Goal: Download file/media

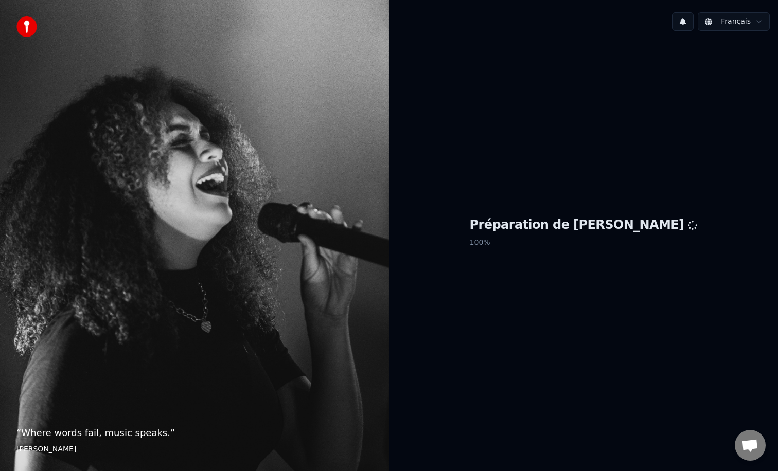
click at [457, 121] on div "Préparation de Youka 100 %" at bounding box center [583, 234] width 389 height 391
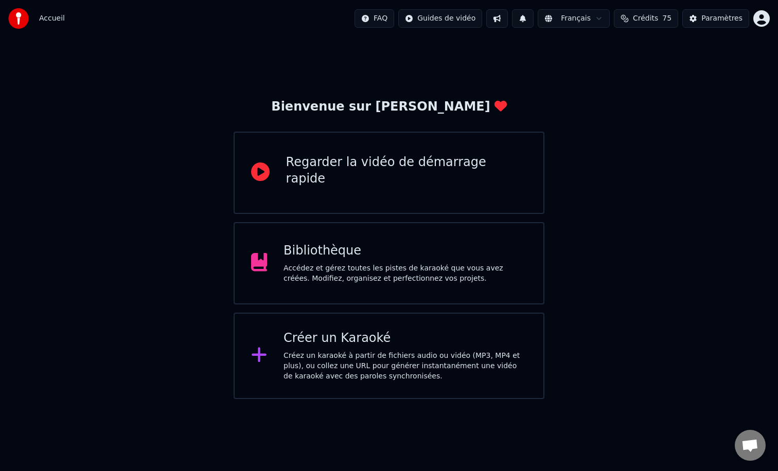
click at [585, 21] on html "Accueil FAQ Guides de vidéo Français Crédits 75 Paramètres Bienvenue sur Youka …" at bounding box center [389, 199] width 778 height 399
click at [445, 51] on html "Accueil FAQ Guides de vidéo Français Crédits 75 Paramètres Bienvenue sur Youka …" at bounding box center [389, 199] width 778 height 399
click at [331, 241] on div "Bibliothèque Accédez et gérez toutes les pistes de karaoké que vous avez créées…" at bounding box center [389, 263] width 311 height 82
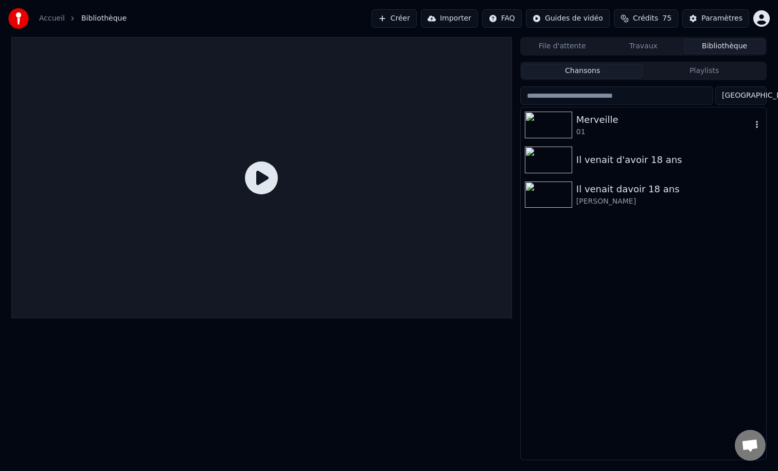
click at [603, 129] on div "01" at bounding box center [663, 132] width 175 height 10
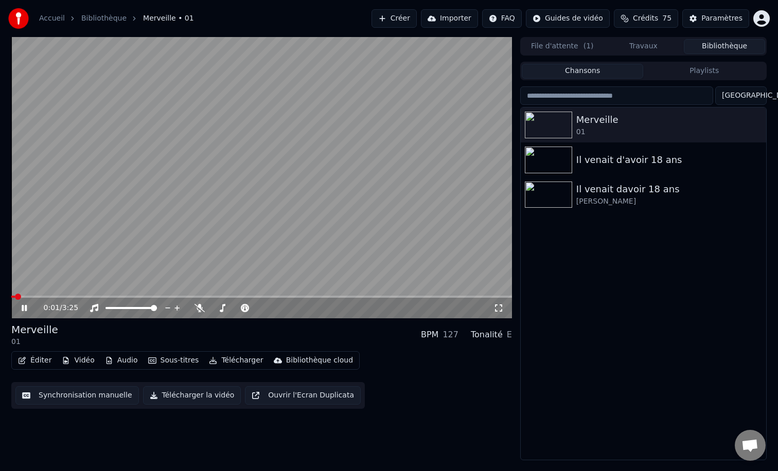
click at [121, 367] on button "Audio" at bounding box center [121, 360] width 41 height 14
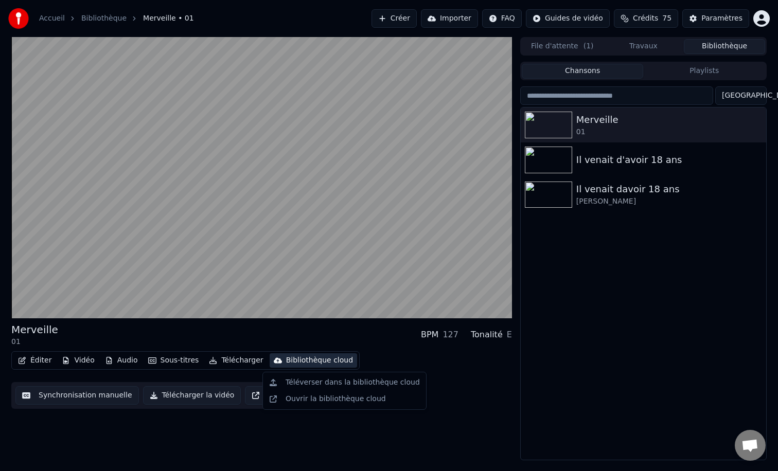
click at [368, 372] on div "Téléverser dans la bibliothèque cloud Ouvrir la bibliothèque cloud" at bounding box center [344, 391] width 164 height 38
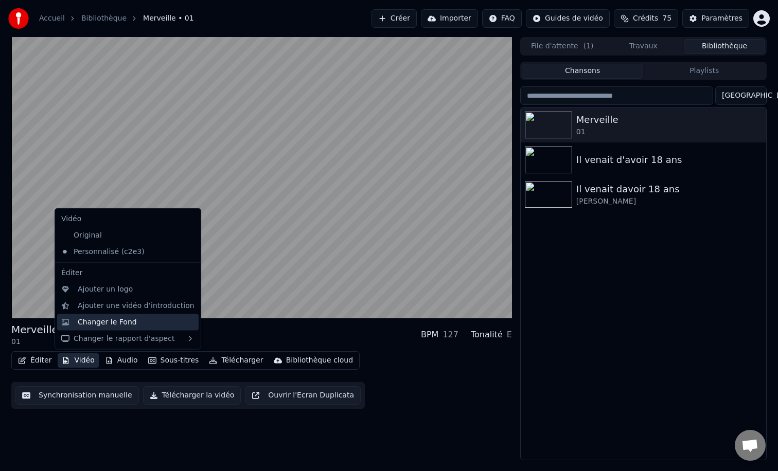
click at [126, 325] on div "Changer le Fond" at bounding box center [107, 322] width 59 height 10
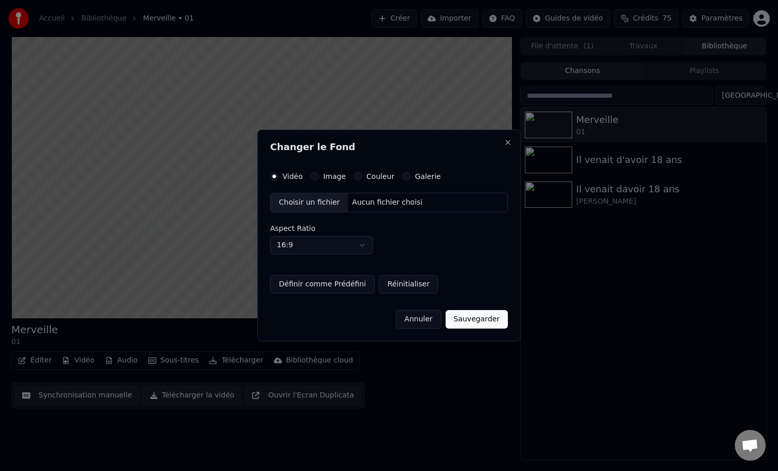
click at [415, 174] on label "Galerie" at bounding box center [428, 176] width 26 height 7
click at [410, 174] on button "Galerie" at bounding box center [406, 176] width 8 height 8
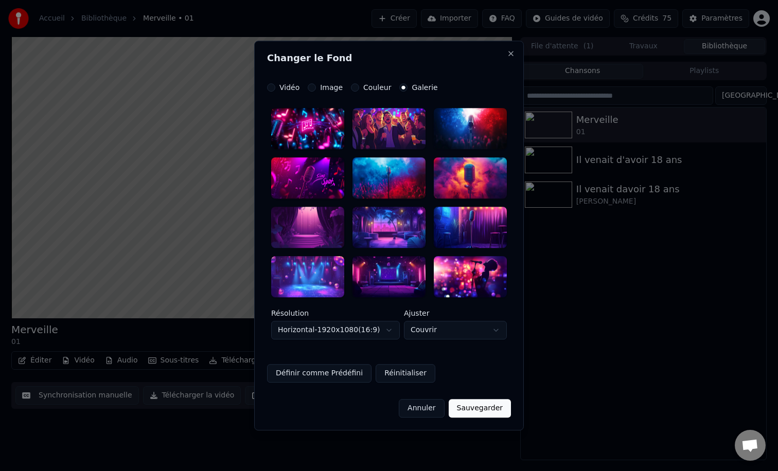
click at [305, 85] on div "Vidéo Image Couleur Galerie" at bounding box center [352, 87] width 171 height 8
click at [312, 88] on button "Image" at bounding box center [312, 87] width 8 height 8
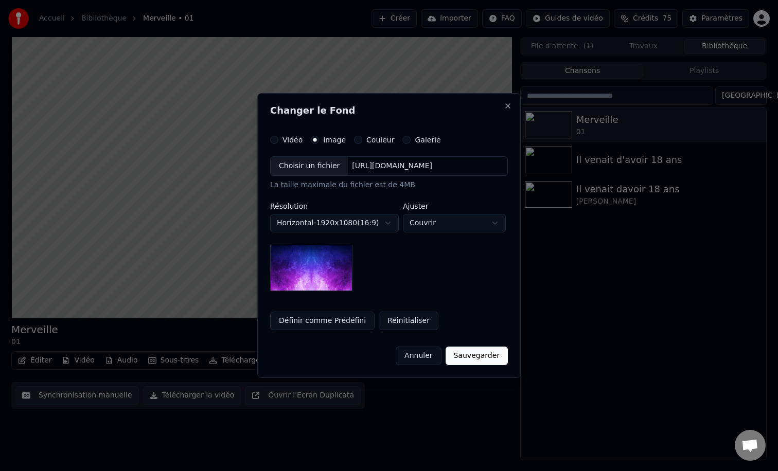
click at [409, 287] on div "**********" at bounding box center [389, 223] width 238 height 135
click at [276, 140] on div "Vidéo" at bounding box center [286, 140] width 32 height 8
click at [270, 140] on button "Vidéo" at bounding box center [274, 140] width 8 height 8
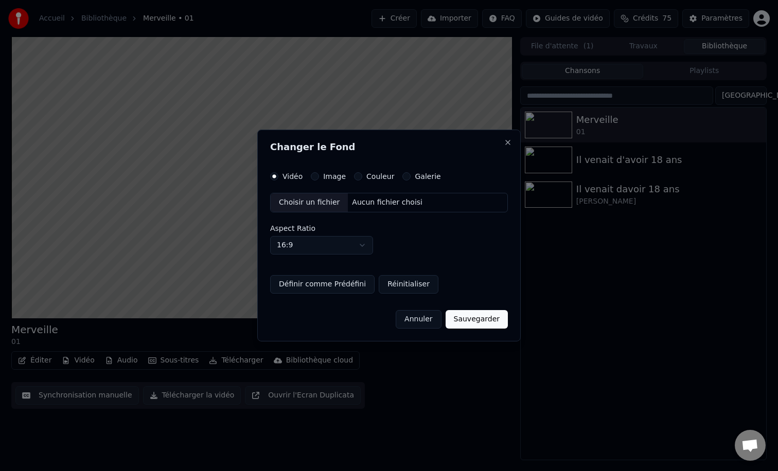
click at [392, 228] on label "Aspect Ratio" at bounding box center [389, 228] width 238 height 7
click at [368, 171] on div "Changer le Fond Vidéo Image Couleur Galerie Choisir un fichier Aucun fichier ch…" at bounding box center [388, 236] width 263 height 212
click at [362, 172] on div "Changer le Fond Vidéo Image Couleur Galerie Choisir un fichier Aucun fichier ch…" at bounding box center [388, 236] width 263 height 212
click at [359, 172] on div "Couleur" at bounding box center [374, 176] width 40 height 8
click at [357, 173] on button "Couleur" at bounding box center [358, 176] width 8 height 8
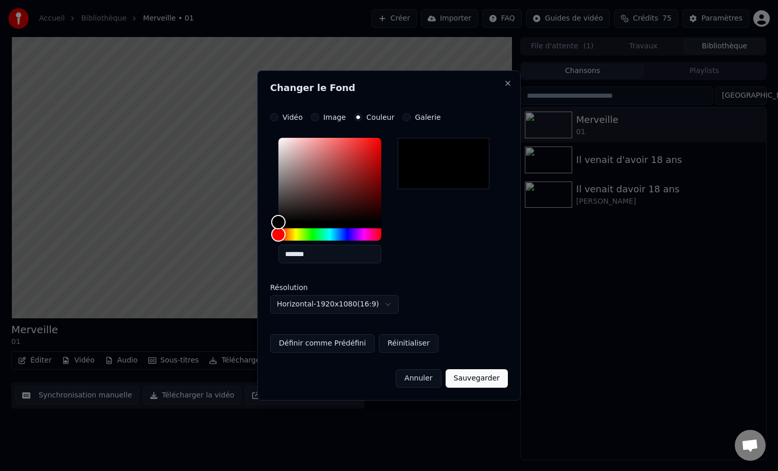
click at [422, 378] on button "Annuler" at bounding box center [418, 378] width 45 height 19
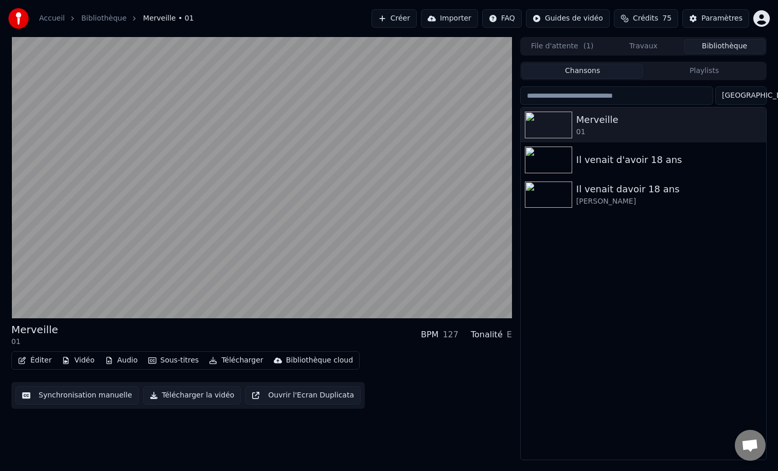
click at [68, 368] on div "Éditer Vidéo Audio Sous-titres Télécharger Bibliothèque cloud" at bounding box center [185, 360] width 348 height 19
click at [71, 360] on button "Vidéo" at bounding box center [78, 360] width 41 height 14
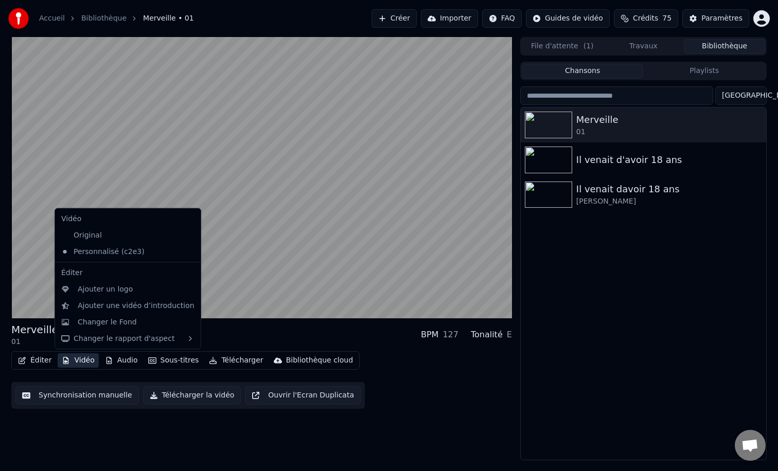
click at [286, 328] on div "Merveille 01 BPM 127 Tonalité E" at bounding box center [261, 335] width 500 height 25
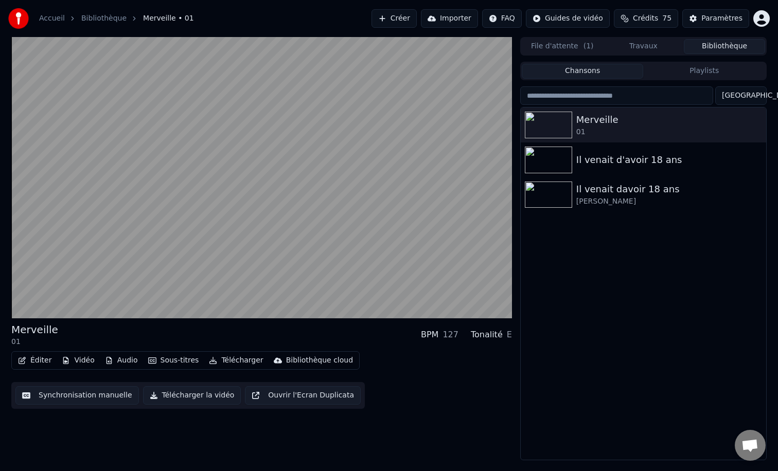
click at [209, 338] on div "Merveille 01 BPM 127 Tonalité E" at bounding box center [261, 335] width 500 height 25
click at [76, 362] on button "Vidéo" at bounding box center [78, 360] width 41 height 14
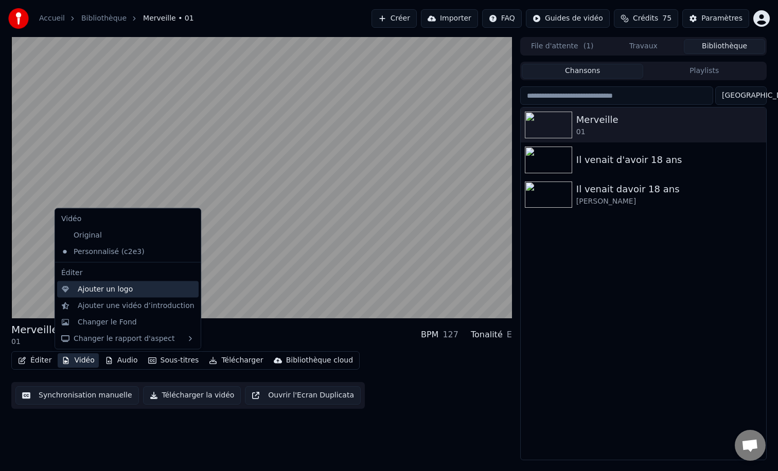
click at [101, 291] on div "Ajouter un logo" at bounding box center [105, 289] width 55 height 10
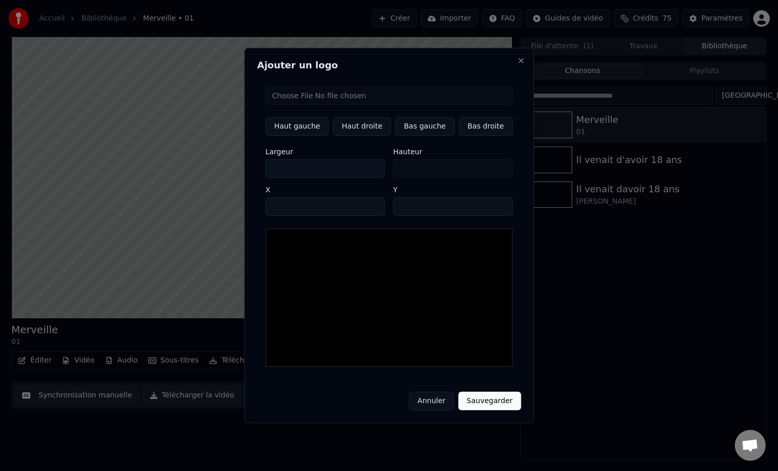
click at [424, 392] on button "Annuler" at bounding box center [430, 401] width 45 height 19
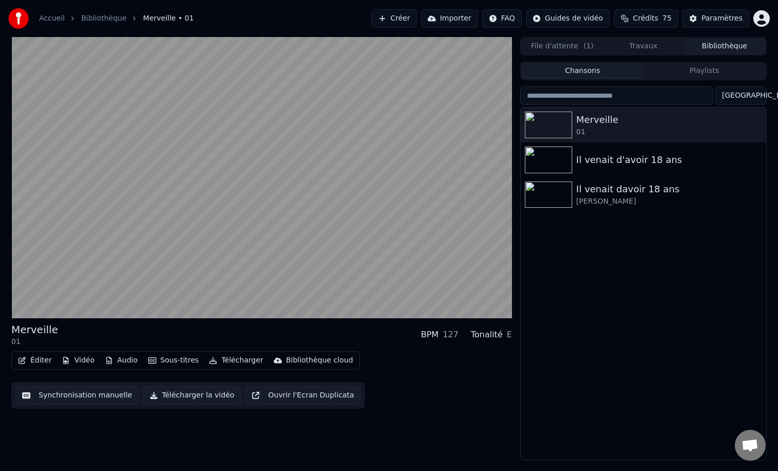
click at [81, 359] on button "Vidéo" at bounding box center [78, 360] width 41 height 14
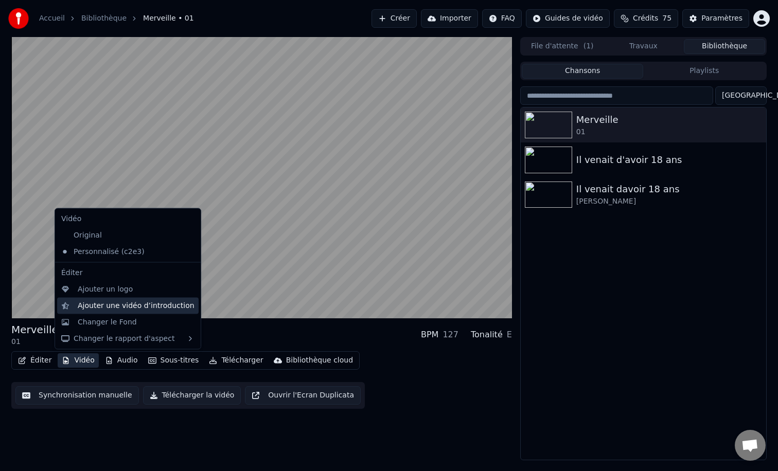
click at [101, 299] on div "Ajouter une vidéo d’introduction" at bounding box center [127, 305] width 141 height 16
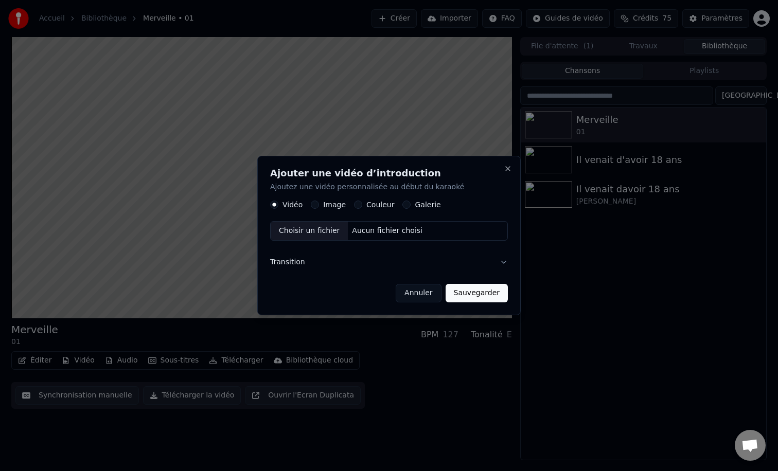
click at [418, 292] on button "Annuler" at bounding box center [418, 293] width 45 height 19
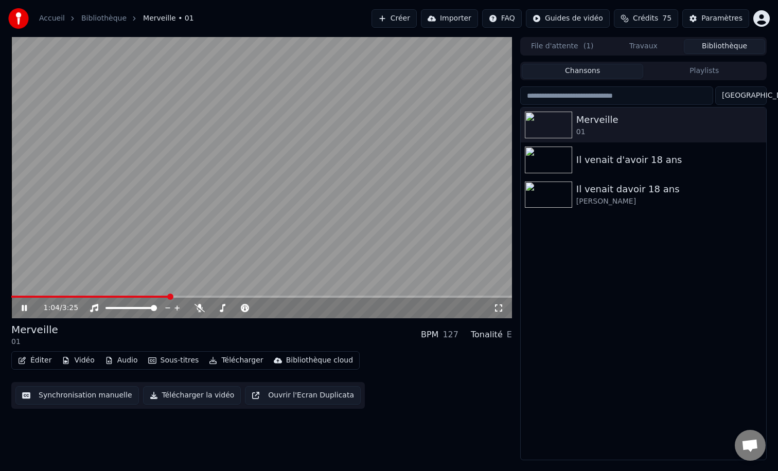
click at [78, 364] on button "Vidéo" at bounding box center [78, 360] width 41 height 14
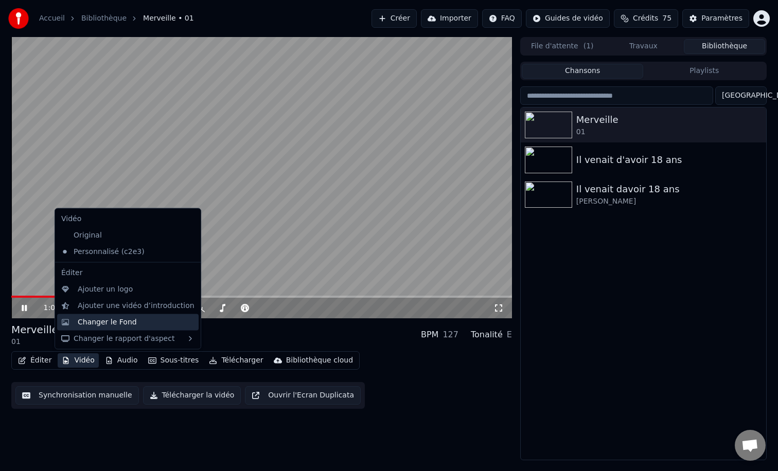
click at [91, 328] on div "Changer le Fond" at bounding box center [127, 322] width 141 height 16
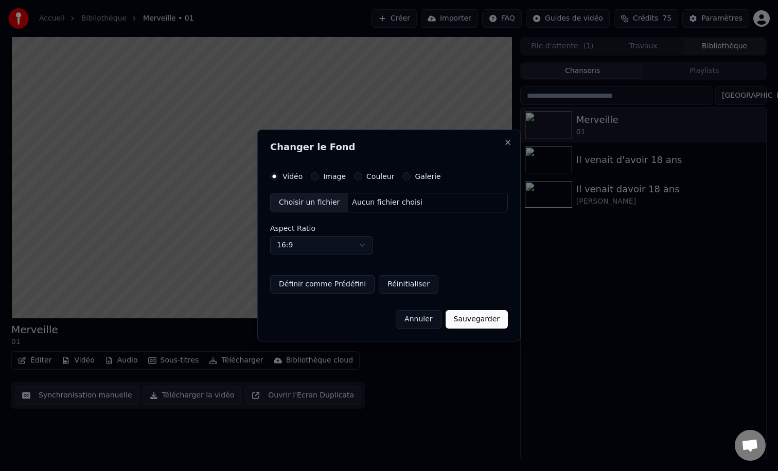
click at [402, 173] on button "Galerie" at bounding box center [406, 176] width 8 height 8
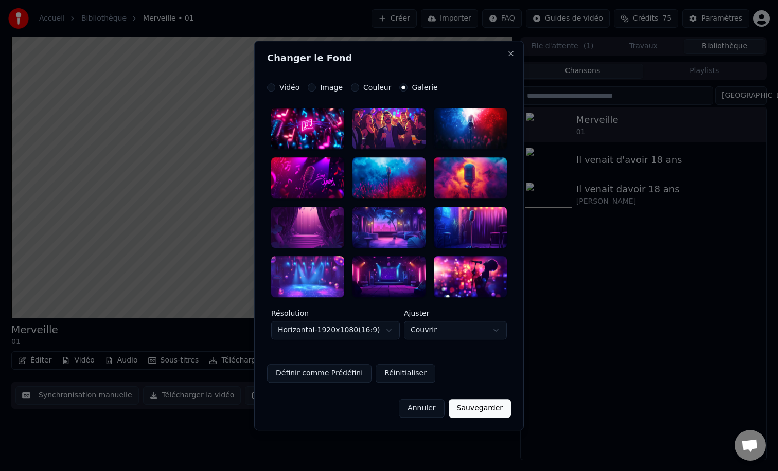
click at [431, 326] on button "Couvrir" at bounding box center [455, 330] width 103 height 19
click at [431, 326] on div at bounding box center [389, 235] width 778 height 471
click at [369, 91] on label "Couleur" at bounding box center [377, 87] width 28 height 7
click at [359, 91] on button "Couleur" at bounding box center [355, 87] width 8 height 8
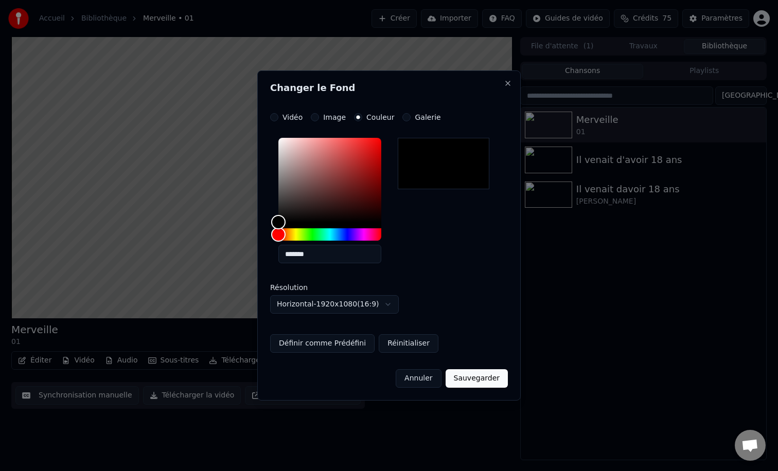
click at [435, 193] on div "*******" at bounding box center [389, 203] width 238 height 138
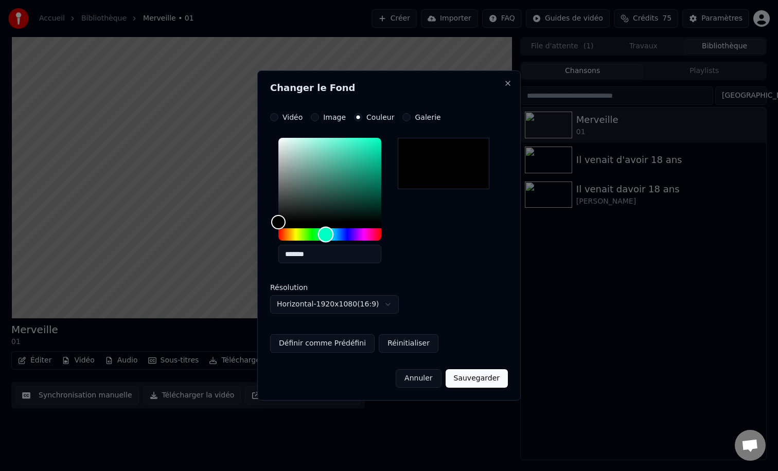
drag, startPoint x: 278, startPoint y: 235, endPoint x: 326, endPoint y: 236, distance: 47.3
click at [326, 236] on div "Hue" at bounding box center [326, 235] width 16 height 16
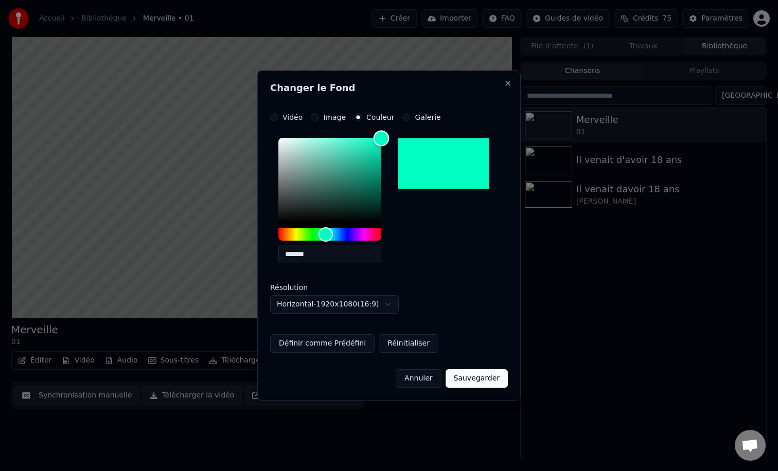
drag, startPoint x: 378, startPoint y: 141, endPoint x: 386, endPoint y: 133, distance: 11.7
click at [381, 138] on div "Color" at bounding box center [329, 180] width 103 height 84
click at [298, 262] on input "*******" at bounding box center [329, 254] width 103 height 19
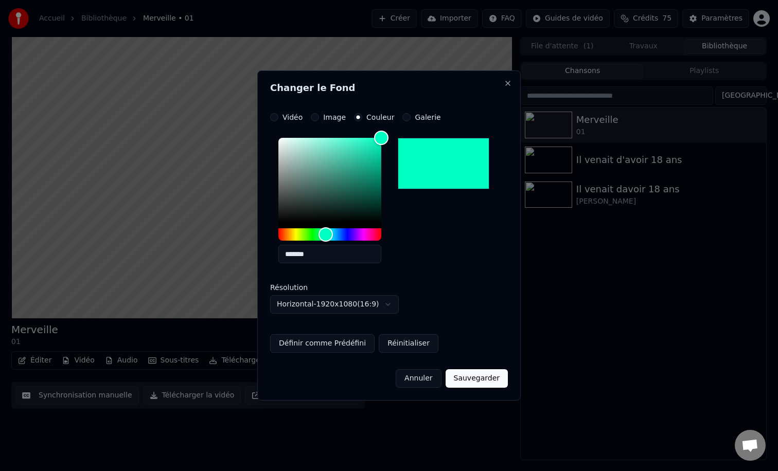
paste input "text"
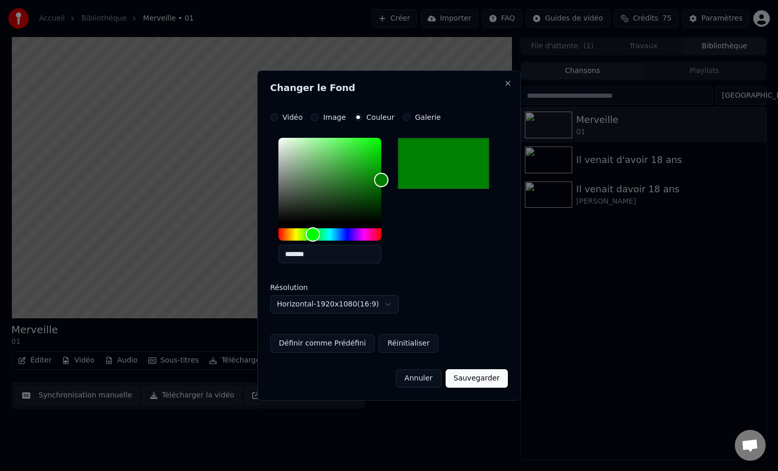
type input "*******"
click at [476, 375] on button "Sauvegarder" at bounding box center [476, 378] width 62 height 19
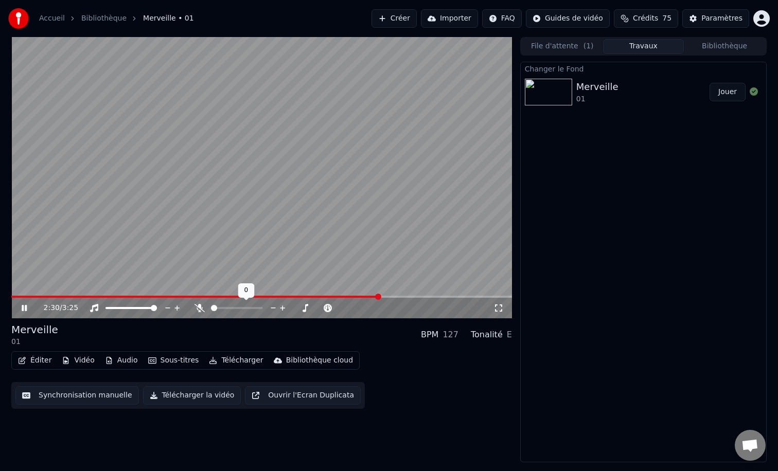
click at [211, 310] on span at bounding box center [214, 308] width 6 height 6
click at [718, 97] on button "Jouer" at bounding box center [727, 92] width 36 height 19
click at [226, 359] on button "Télécharger" at bounding box center [236, 360] width 62 height 14
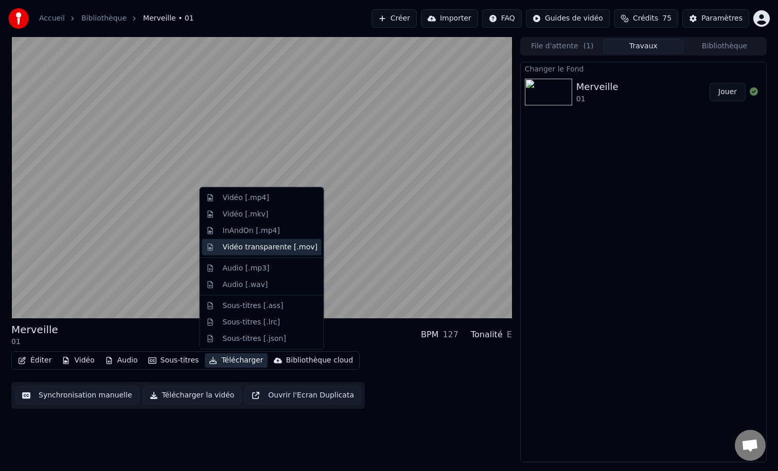
click at [246, 246] on div "Vidéo transparente [.mov]" at bounding box center [270, 247] width 95 height 10
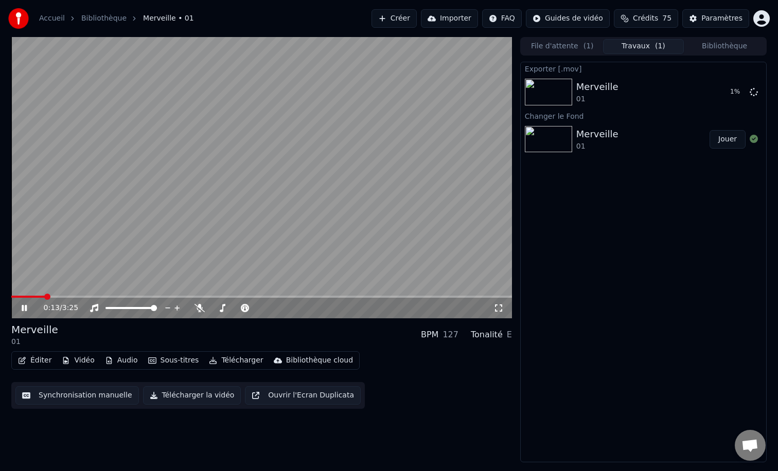
click at [577, 246] on div "Exporter [.mov] Merveille 01 1 % Changer le Fond Merveille 01 Jouer" at bounding box center [643, 262] width 246 height 401
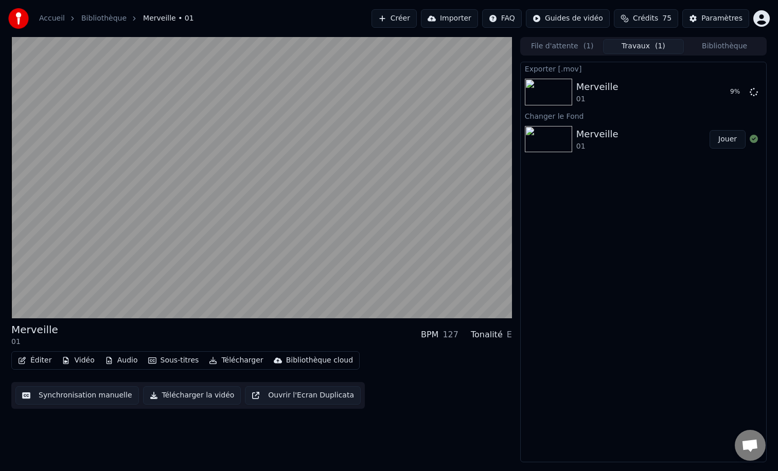
click at [649, 279] on div "Exporter [.mov] Merveille 01 9 % Changer le Fond Merveille 01 Jouer" at bounding box center [643, 262] width 246 height 401
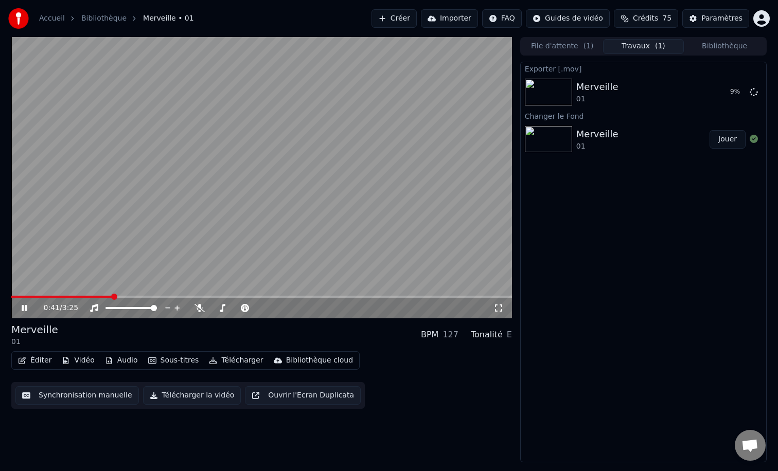
click at [21, 309] on icon at bounding box center [32, 308] width 24 height 8
click at [631, 245] on div "Exporter [.mov] Merveille 01 37 % Changer le Fond Merveille 01 Jouer" at bounding box center [643, 262] width 246 height 401
click at [636, 243] on div "Exporter [.mov] Merveille 01 Afficher Changer le Fond Merveille 01 Jouer" at bounding box center [643, 262] width 246 height 401
click at [715, 95] on button "Afficher" at bounding box center [722, 92] width 45 height 19
click at [718, 92] on button "Afficher" at bounding box center [722, 92] width 45 height 19
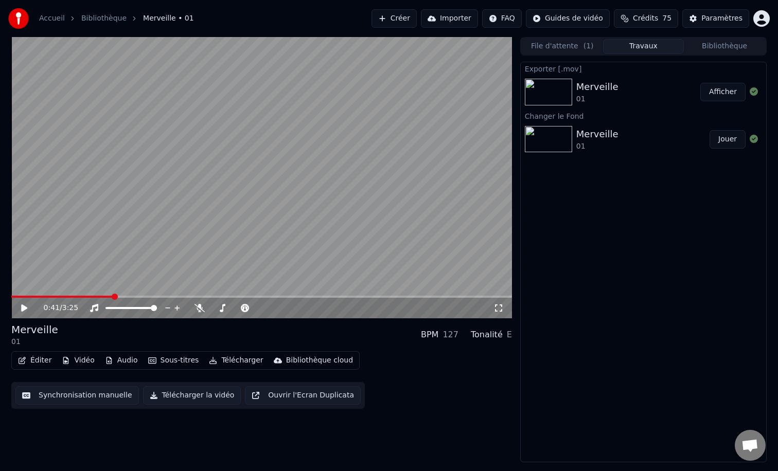
click at [77, 360] on button "Vidéo" at bounding box center [78, 360] width 41 height 14
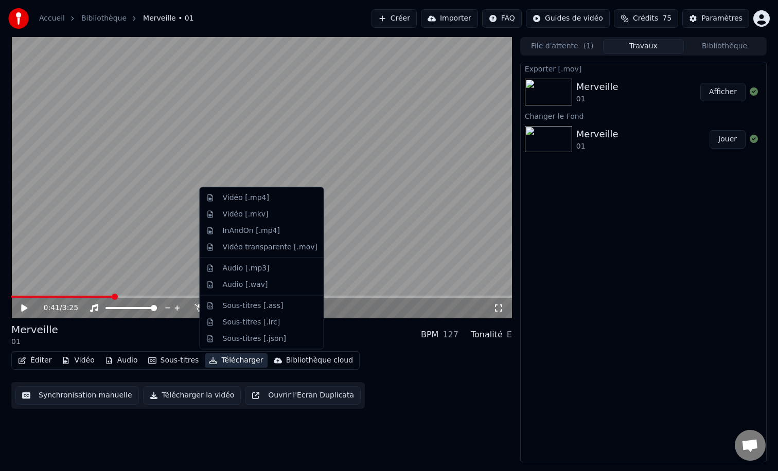
click at [236, 362] on button "Télécharger" at bounding box center [236, 360] width 62 height 14
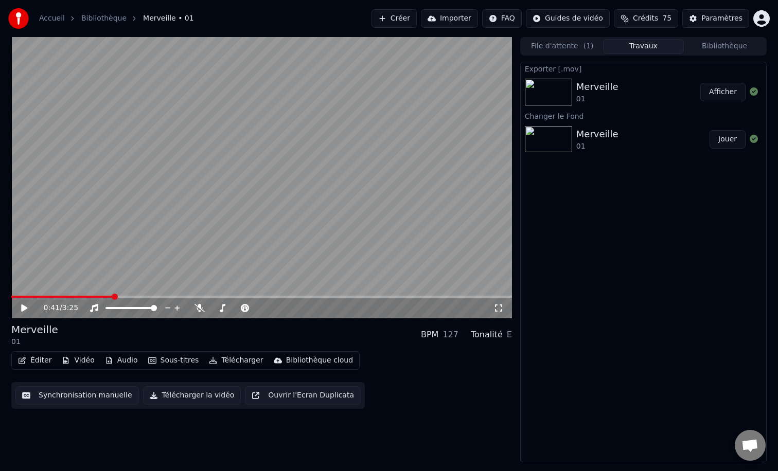
click at [236, 362] on button "Télécharger" at bounding box center [236, 360] width 62 height 14
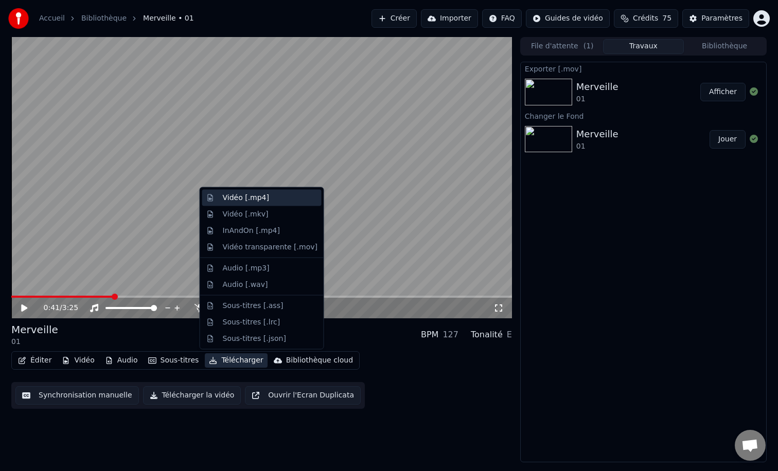
click at [251, 191] on div "Vidéo [.mp4]" at bounding box center [261, 198] width 119 height 16
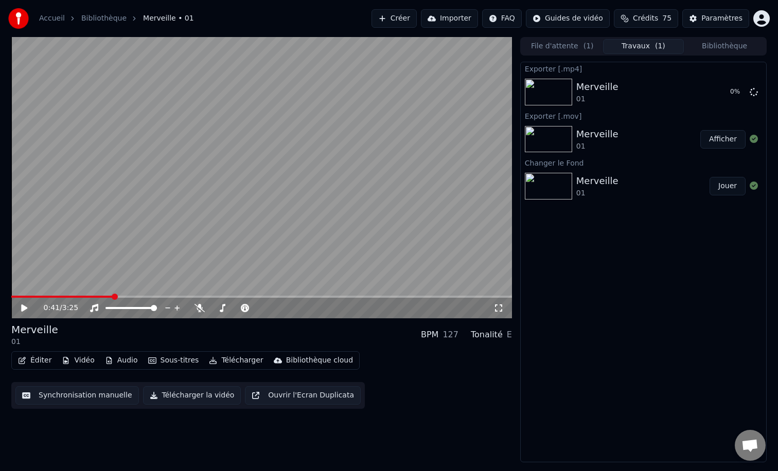
click at [583, 252] on div "Exporter [.mp4] Merveille 01 0 % Exporter [.mov] Merveille 01 Afficher Changer …" at bounding box center [643, 262] width 246 height 401
click at [714, 88] on button "Afficher" at bounding box center [722, 92] width 45 height 19
click at [41, 360] on button "Éditer" at bounding box center [35, 360] width 42 height 14
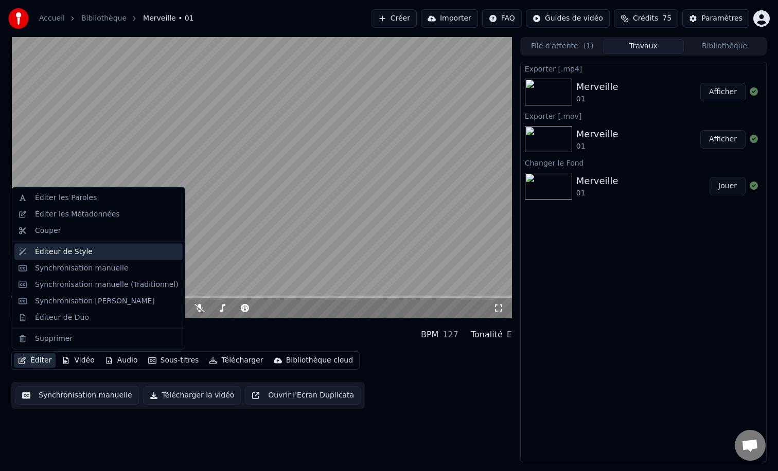
click at [85, 255] on div "Éditeur de Style" at bounding box center [64, 251] width 58 height 10
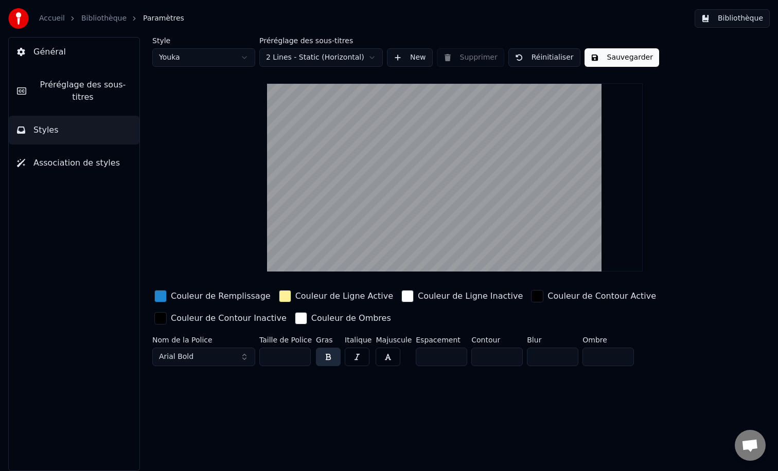
click at [204, 57] on html "Accueil Bibliothèque Paramètres Bibliothèque Général Préréglage des sous-titres…" at bounding box center [389, 235] width 778 height 471
click at [202, 66] on body "Accueil Bibliothèque Paramètres Bibliothèque Général Préréglage des sous-titres…" at bounding box center [389, 235] width 778 height 471
click at [213, 57] on html "Accueil Bibliothèque Paramètres Bibliothèque Général Préréglage des sous-titres…" at bounding box center [389, 235] width 778 height 471
click at [280, 53] on html "Accueil Bibliothèque Paramètres Bibliothèque Général Préréglage des sous-titres…" at bounding box center [389, 235] width 778 height 471
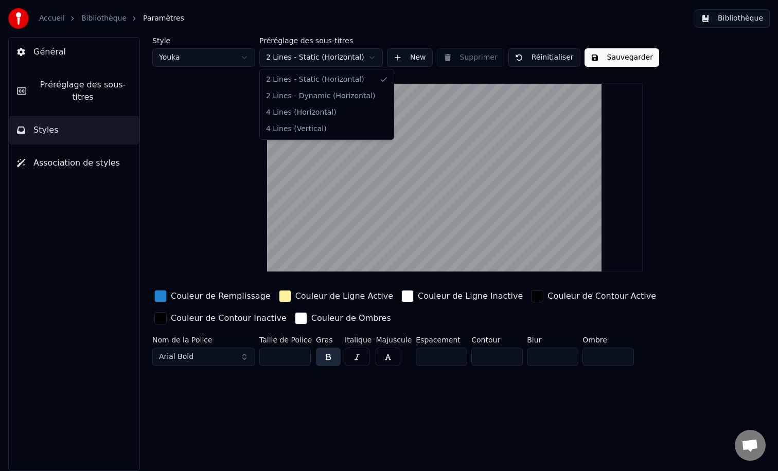
click at [234, 117] on html "Accueil Bibliothèque Paramètres Bibliothèque Général Préréglage des sous-titres…" at bounding box center [389, 235] width 778 height 471
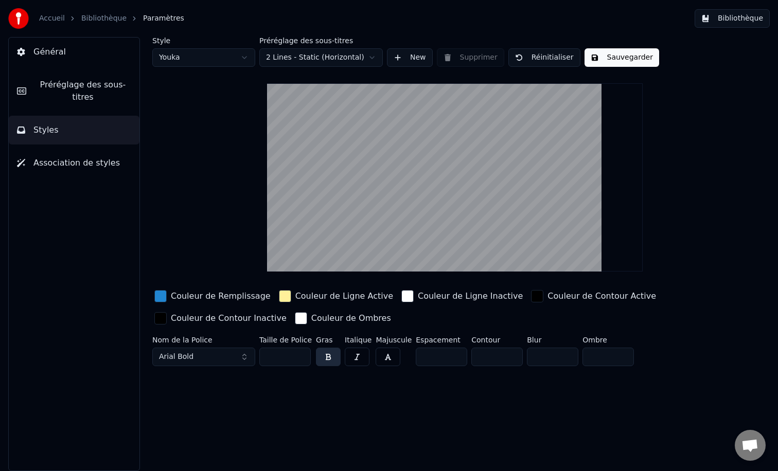
click at [234, 117] on div "Style Youka Préréglage des sous-titres 2 Lines - Static (Horizontal) New Suppri…" at bounding box center [454, 203] width 605 height 333
click at [200, 365] on button "Arial Bold" at bounding box center [203, 357] width 103 height 19
click at [203, 357] on button "Arial Bold" at bounding box center [203, 357] width 103 height 19
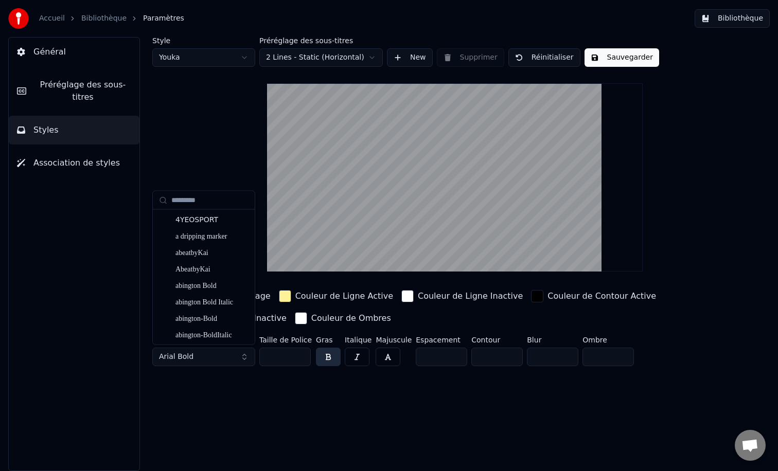
click at [241, 359] on button "Arial Bold" at bounding box center [203, 357] width 103 height 19
click at [209, 247] on div "abeatbyKai" at bounding box center [204, 252] width 98 height 16
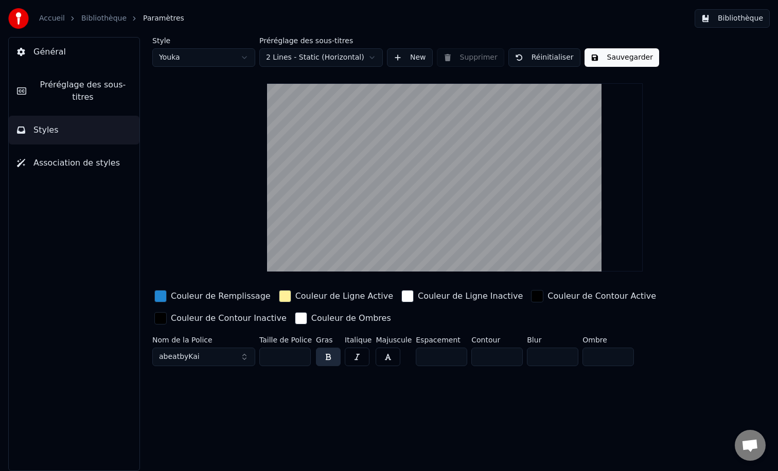
click at [247, 359] on button "abeatbyKai" at bounding box center [203, 357] width 103 height 19
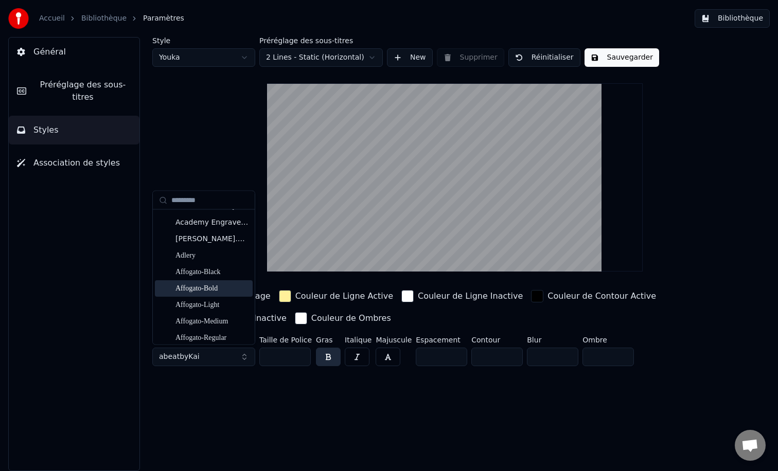
scroll to position [169, 0]
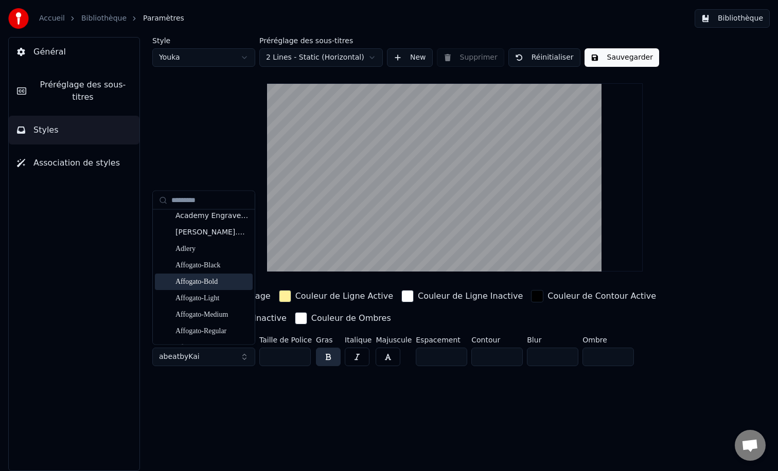
click at [212, 283] on div "Affogato-Bold" at bounding box center [211, 281] width 73 height 10
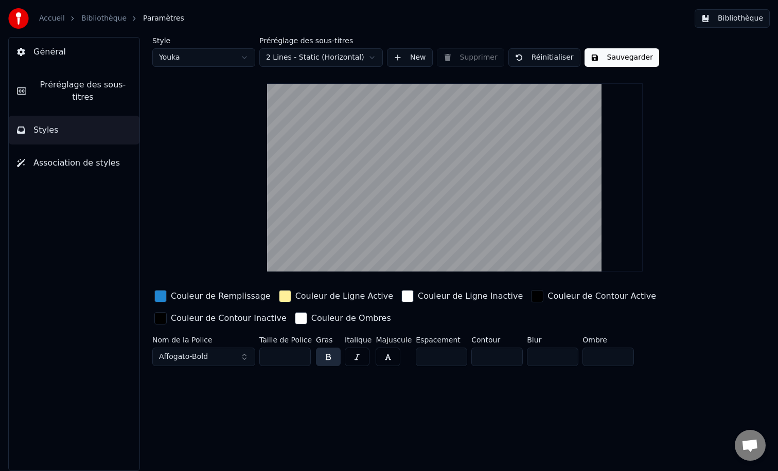
click at [240, 354] on button "Affogato-Bold" at bounding box center [203, 357] width 103 height 19
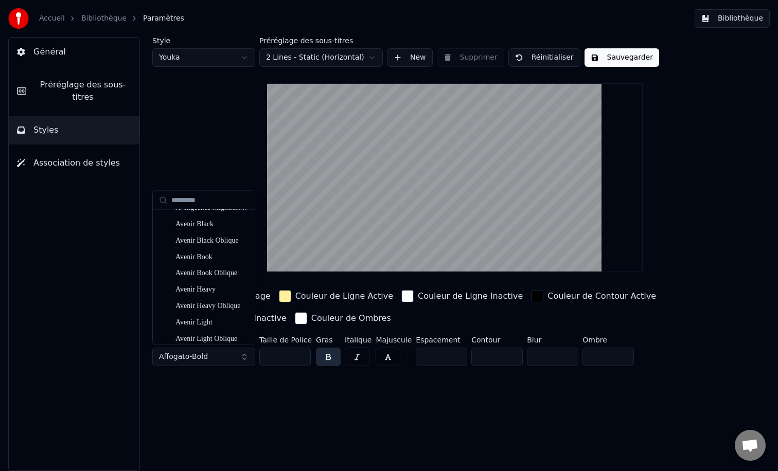
scroll to position [1557, 0]
click at [204, 281] on div "Avenir Heavy" at bounding box center [204, 275] width 98 height 16
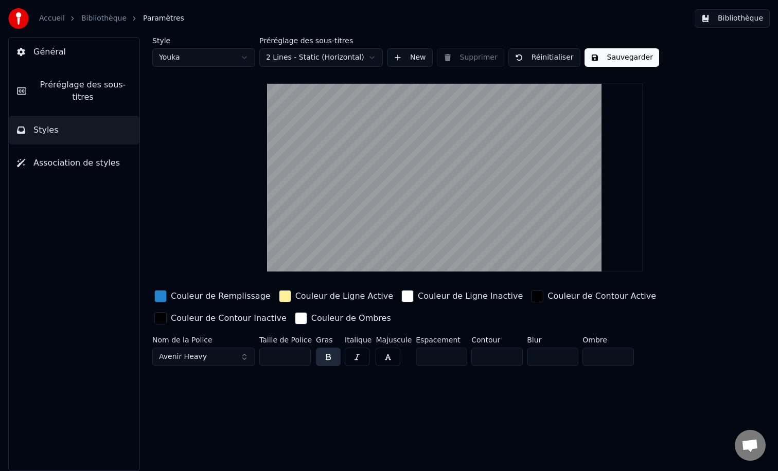
click at [241, 354] on button "Avenir Heavy" at bounding box center [203, 357] width 103 height 19
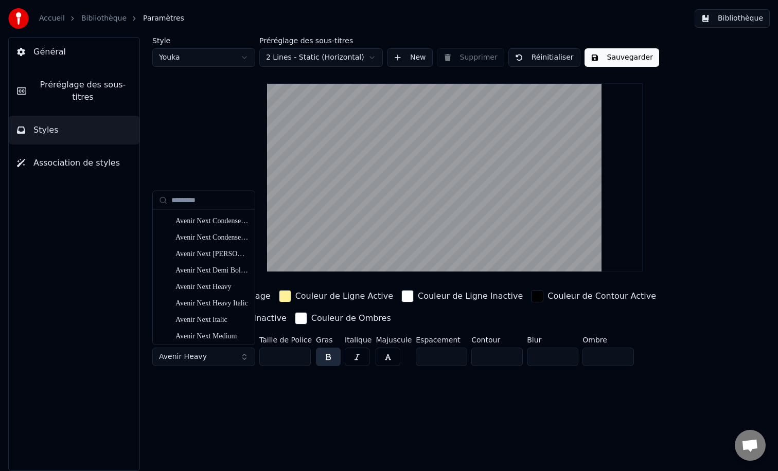
scroll to position [1884, 0]
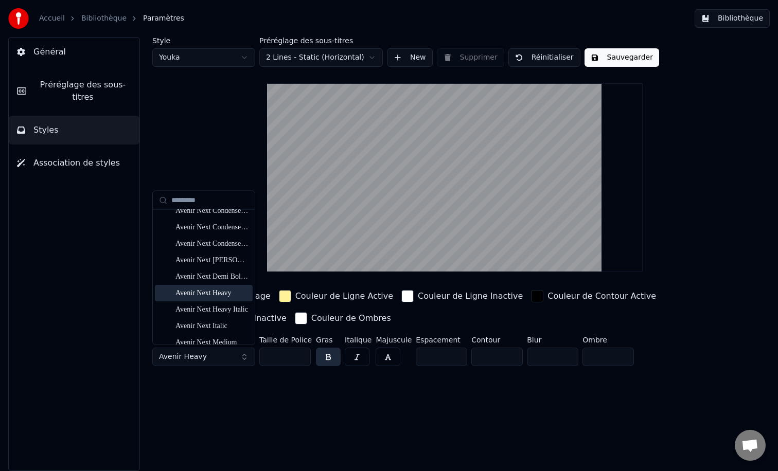
click at [211, 293] on div "Avenir Next Heavy" at bounding box center [211, 294] width 73 height 10
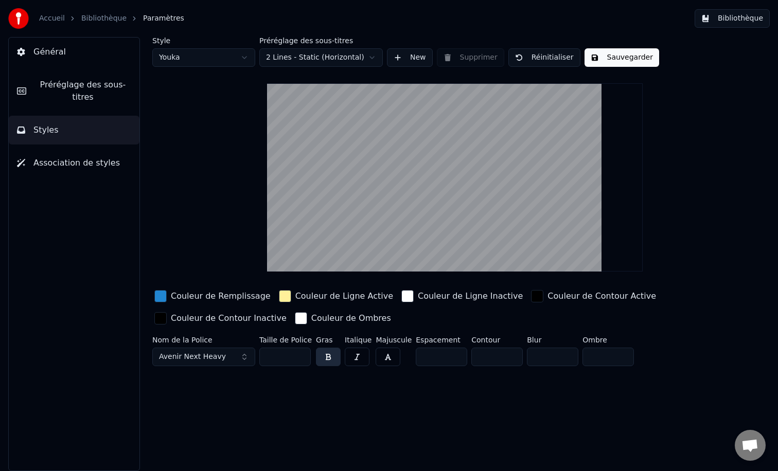
click at [266, 397] on div "Style Youka Préréglage des sous-titres 2 Lines - Static (Horizontal) New Suppri…" at bounding box center [455, 254] width 646 height 434
click at [194, 252] on div "Style Youka Préréglage des sous-titres 2 Lines - Static (Horizontal) New Suppri…" at bounding box center [454, 203] width 605 height 333
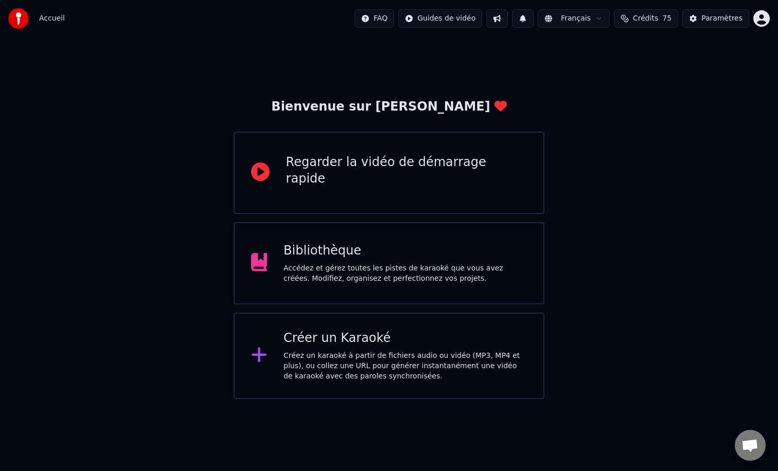
click at [398, 284] on div "Bibliothèque Accédez et gérez toutes les pistes de karaoké que vous avez créées…" at bounding box center [389, 263] width 311 height 82
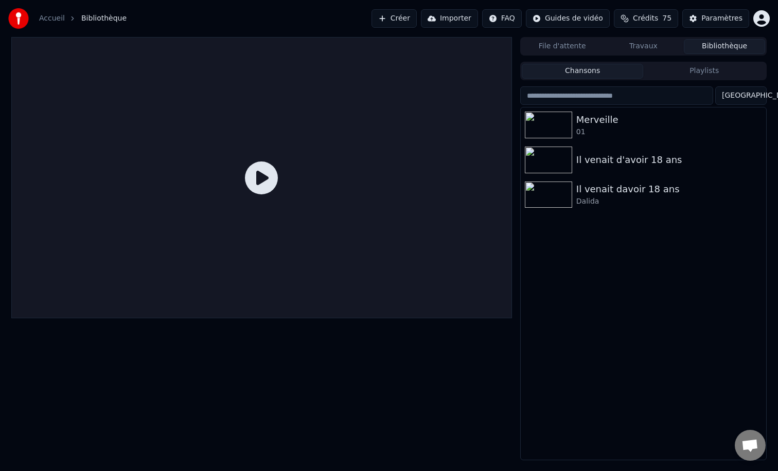
click at [269, 13] on div "Accueil Bibliothèque Créer Importer FAQ Guides de vidéo Crédits 75 Paramètres" at bounding box center [389, 18] width 778 height 37
click at [564, 138] on div "Merveille 01" at bounding box center [643, 125] width 245 height 35
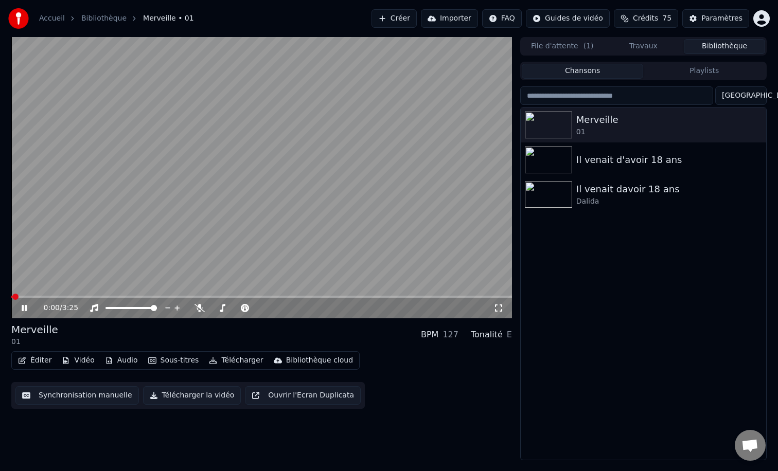
click at [34, 361] on button "Éditer" at bounding box center [35, 360] width 42 height 14
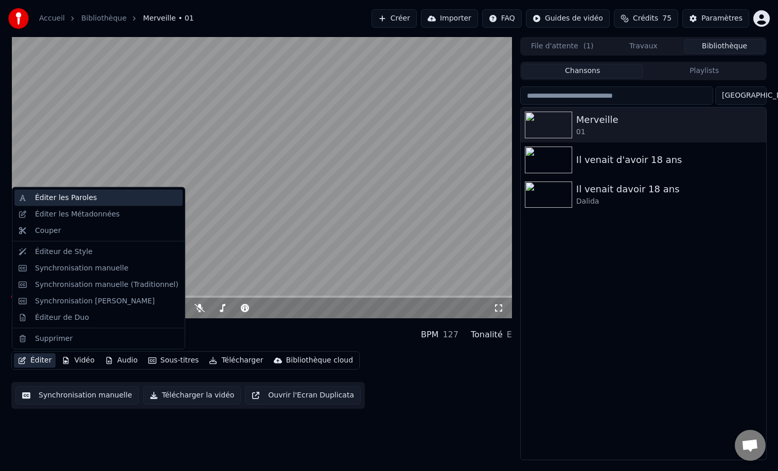
click at [66, 197] on div "Éditer les Paroles" at bounding box center [66, 198] width 62 height 10
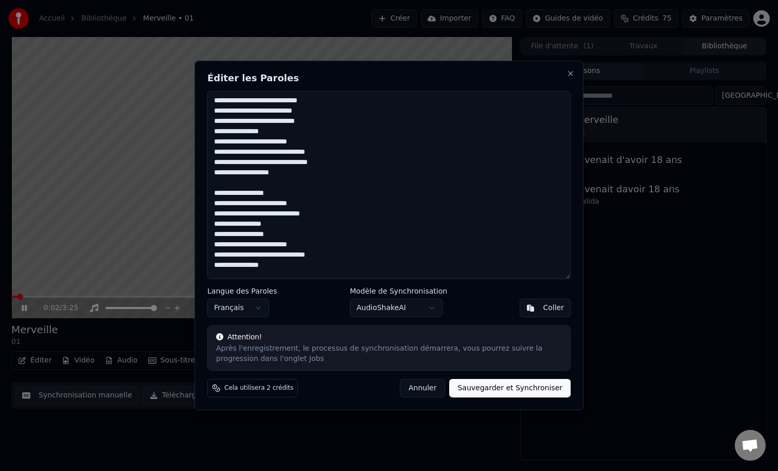
click at [295, 196] on textarea at bounding box center [388, 185] width 363 height 188
click at [569, 77] on button "Close" at bounding box center [570, 73] width 8 height 8
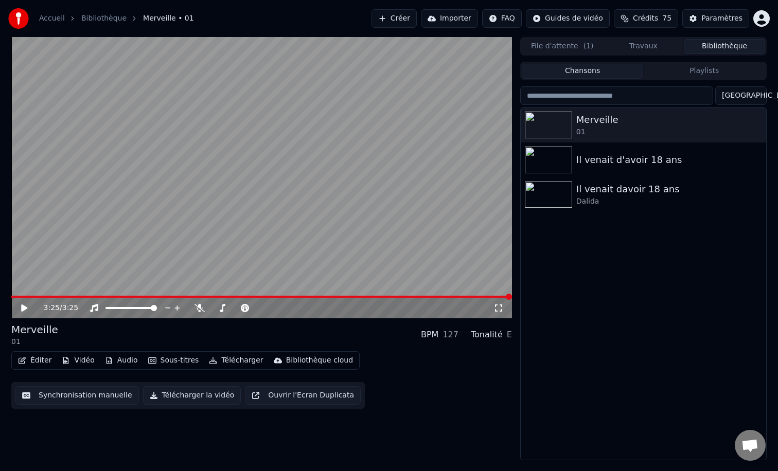
click at [248, 353] on body "Accueil Bibliothèque Merveille • 01 Créer Importer FAQ Guides de vidéo Crédits …" at bounding box center [389, 235] width 778 height 471
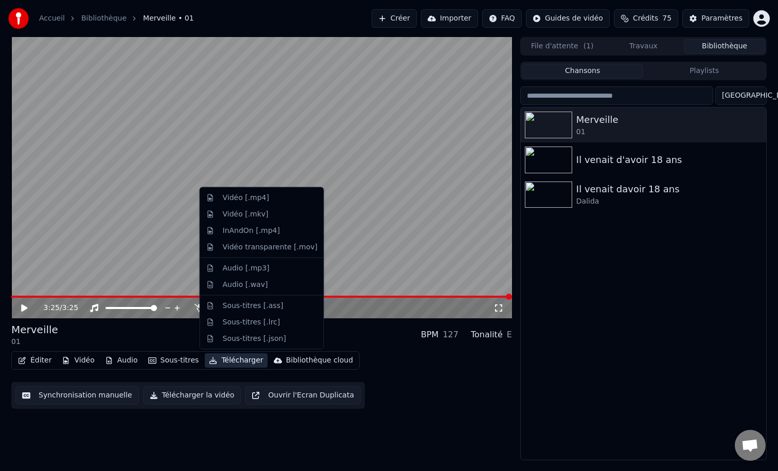
click at [233, 355] on button "Télécharger" at bounding box center [236, 360] width 62 height 14
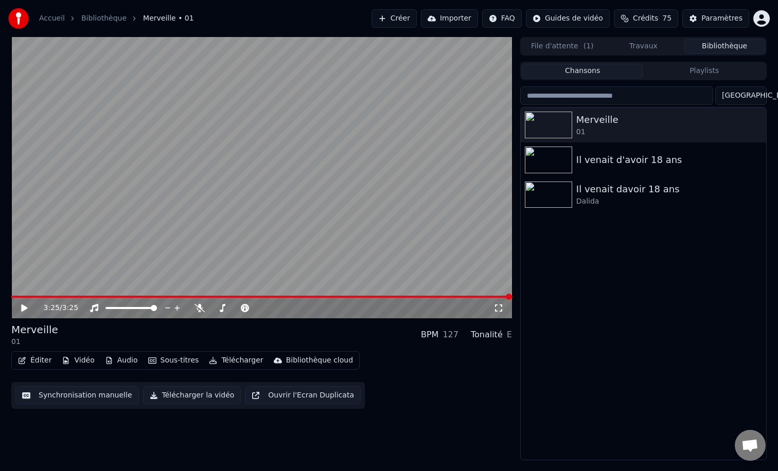
click at [226, 365] on button "Télécharger" at bounding box center [236, 360] width 62 height 14
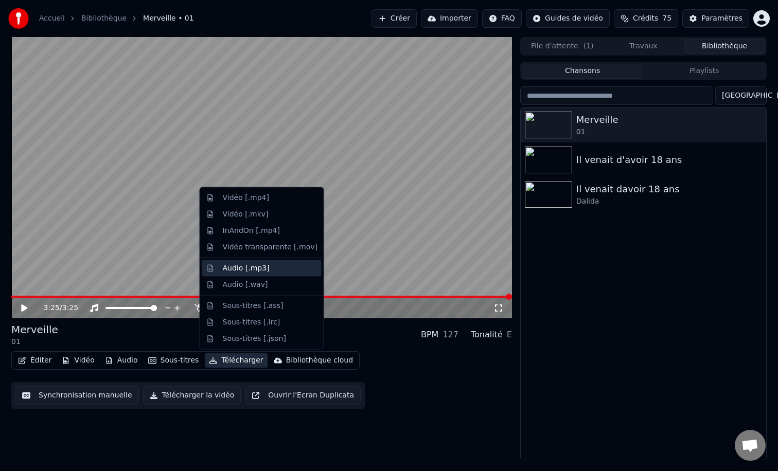
click at [239, 272] on div "Audio [.mp3]" at bounding box center [246, 268] width 47 height 10
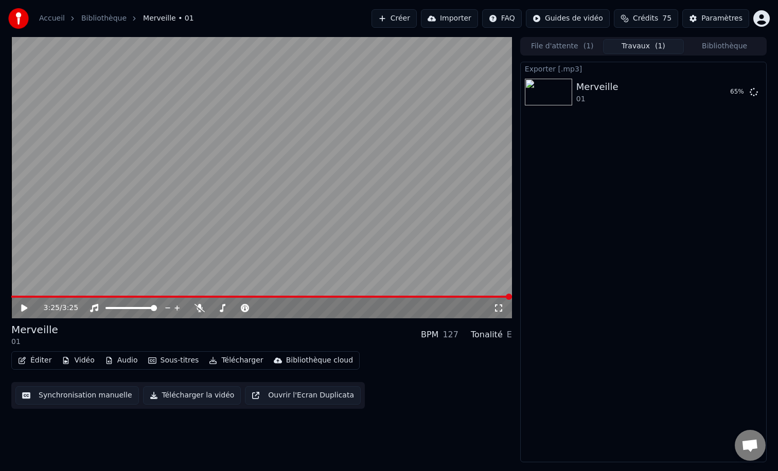
click at [623, 139] on div "Exporter [.mp3] Merveille 01 65 %" at bounding box center [643, 262] width 246 height 401
click at [714, 83] on button "Afficher" at bounding box center [722, 92] width 45 height 19
